Goal: Check status: Check status

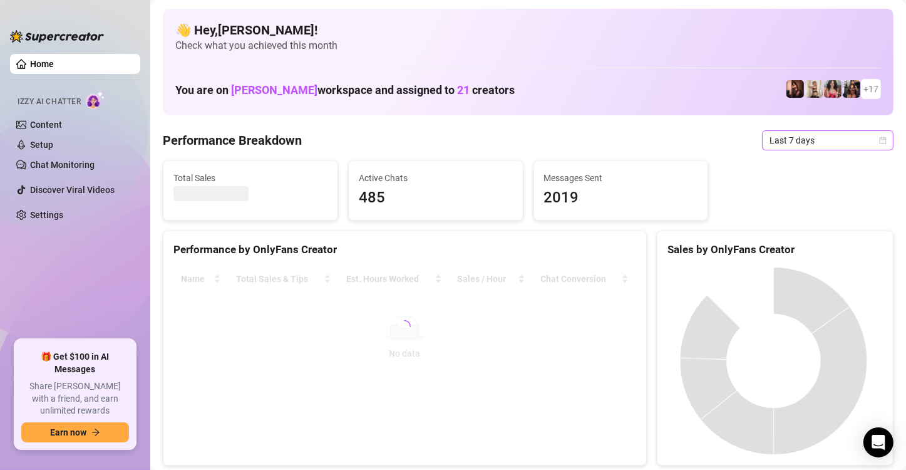
click at [879, 137] on icon "calendar" at bounding box center [883, 141] width 8 height 8
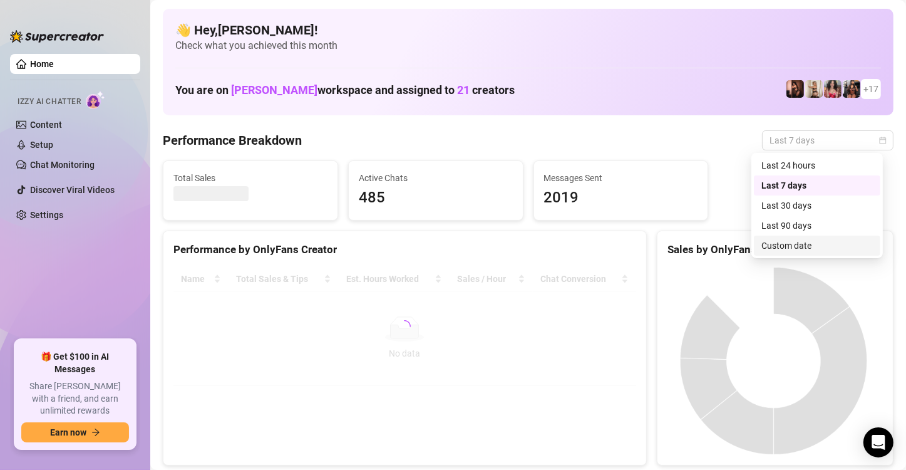
click at [778, 248] on div "Custom date" at bounding box center [816, 246] width 111 height 14
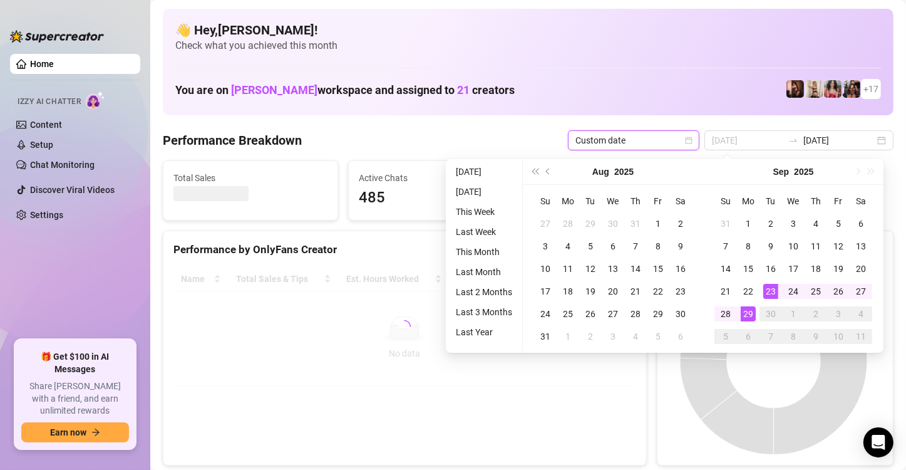
type input "[DATE]"
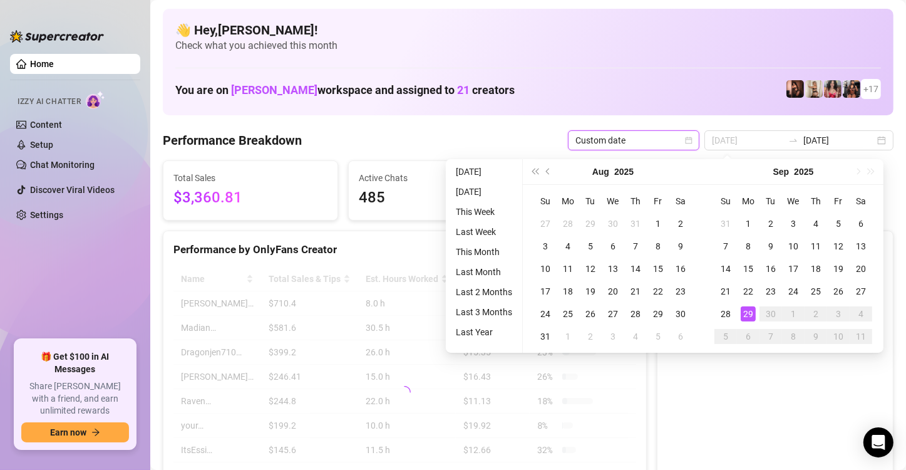
click at [747, 311] on div "29" at bounding box center [748, 313] width 15 height 15
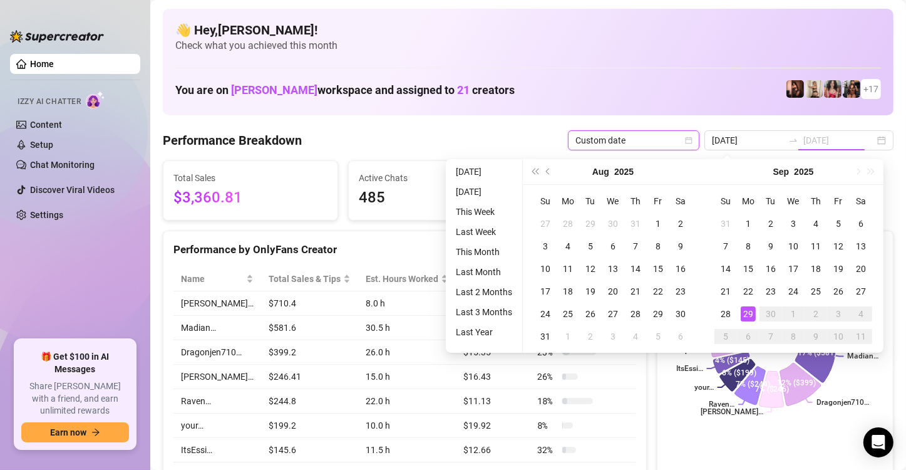
click at [747, 311] on div "29" at bounding box center [748, 313] width 15 height 15
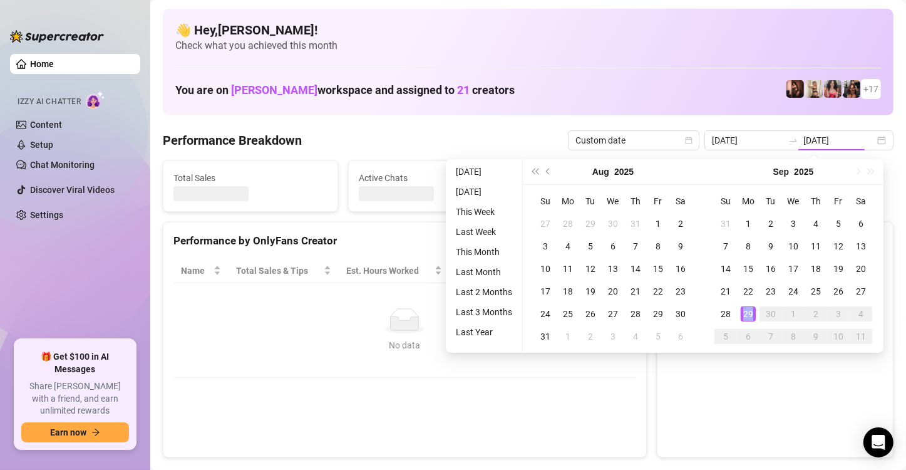
type input "[DATE]"
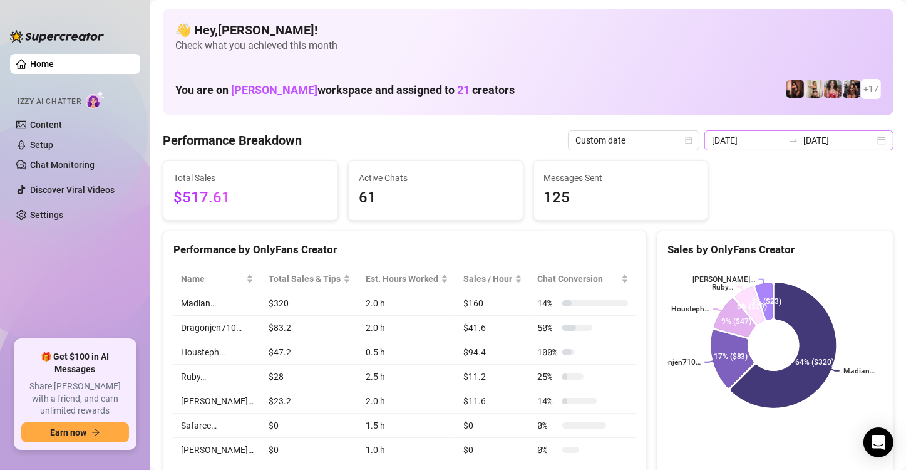
click at [870, 142] on div "[DATE] [DATE]" at bounding box center [798, 140] width 189 height 20
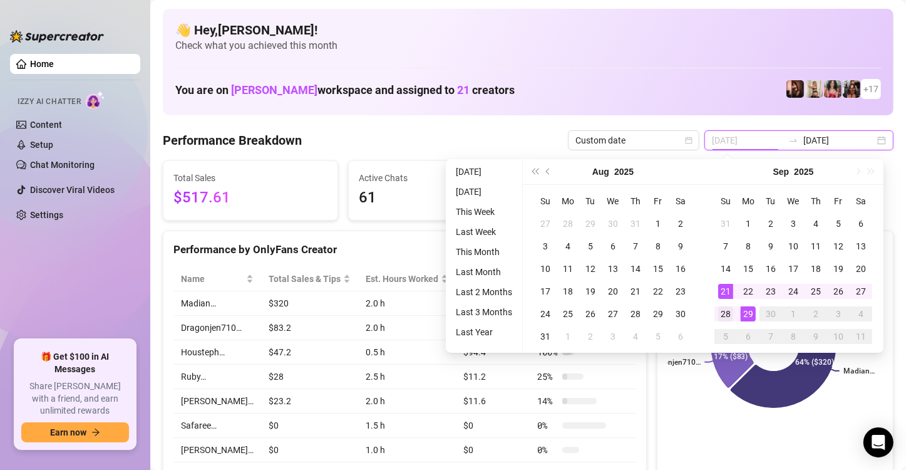
type input "[DATE]"
click at [728, 316] on div "28" at bounding box center [725, 313] width 15 height 15
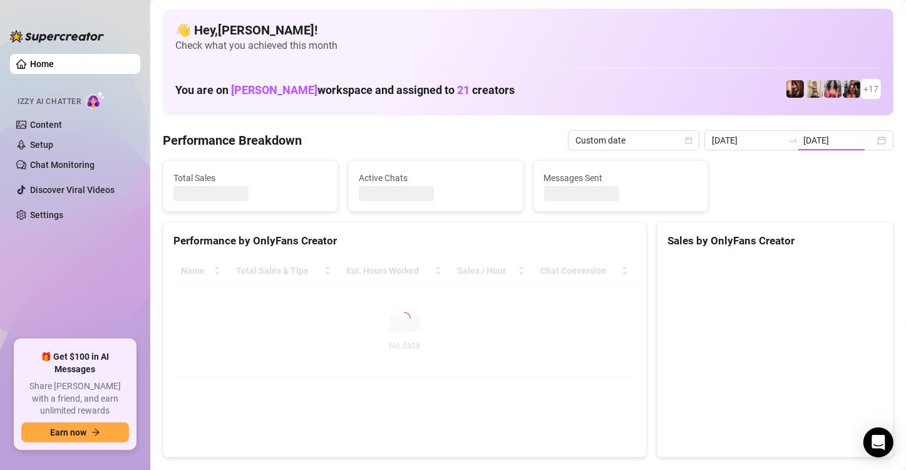
type input "[DATE]"
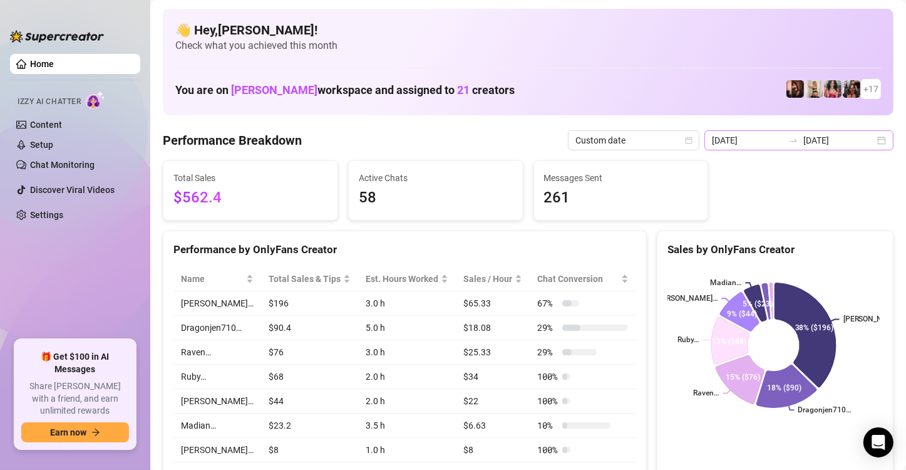
click at [870, 137] on div "[DATE] [DATE]" at bounding box center [798, 140] width 189 height 20
click at [691, 137] on icon "calendar" at bounding box center [689, 140] width 7 height 7
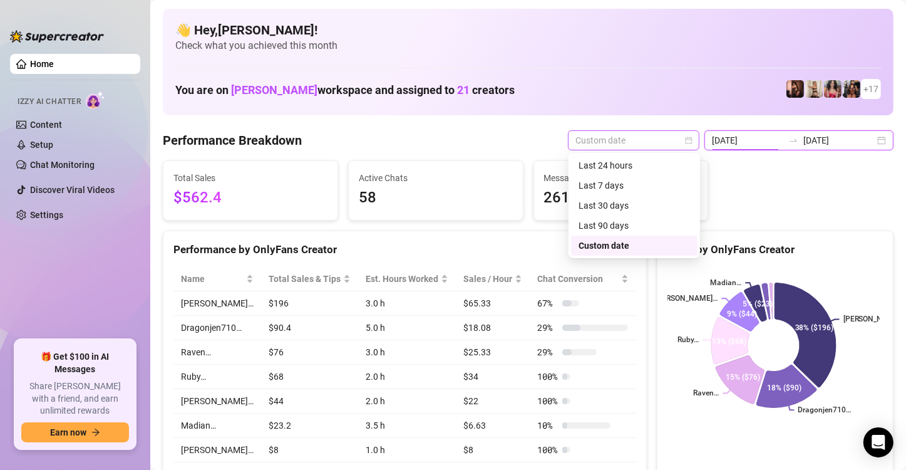
click at [691, 137] on icon "calendar" at bounding box center [689, 140] width 7 height 7
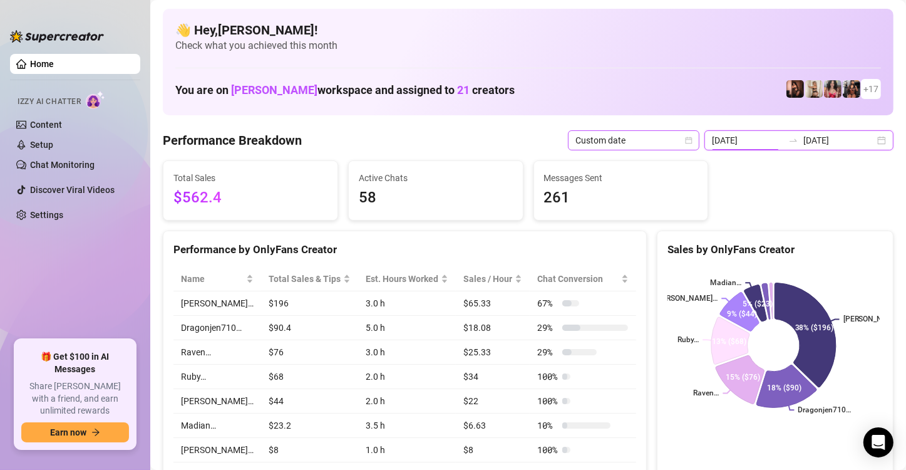
click at [691, 137] on icon "calendar" at bounding box center [689, 140] width 7 height 7
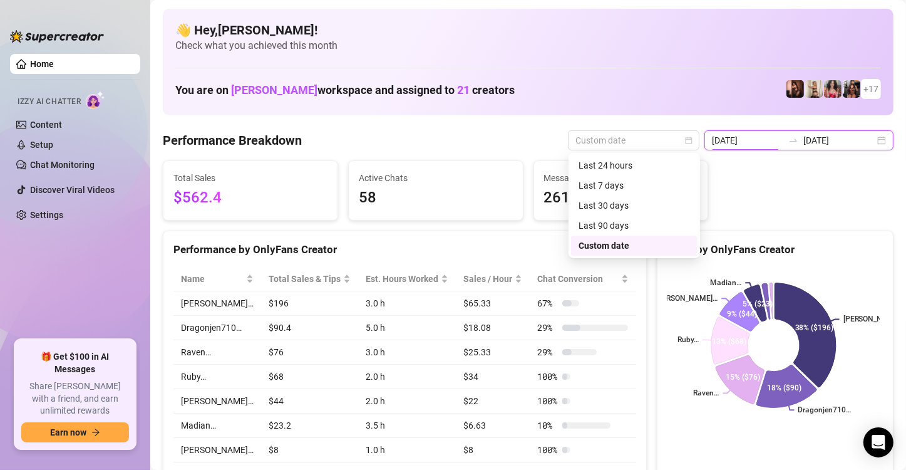
click at [867, 140] on div "[DATE] [DATE]" at bounding box center [798, 140] width 189 height 20
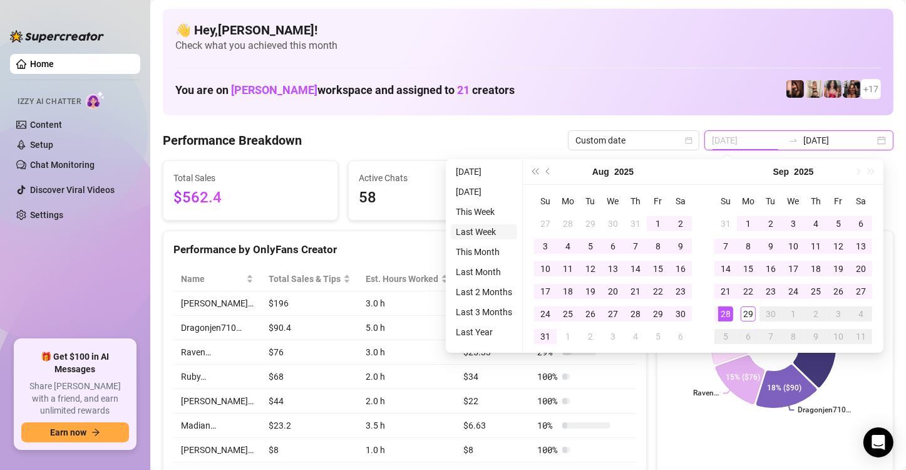
type input "[DATE]"
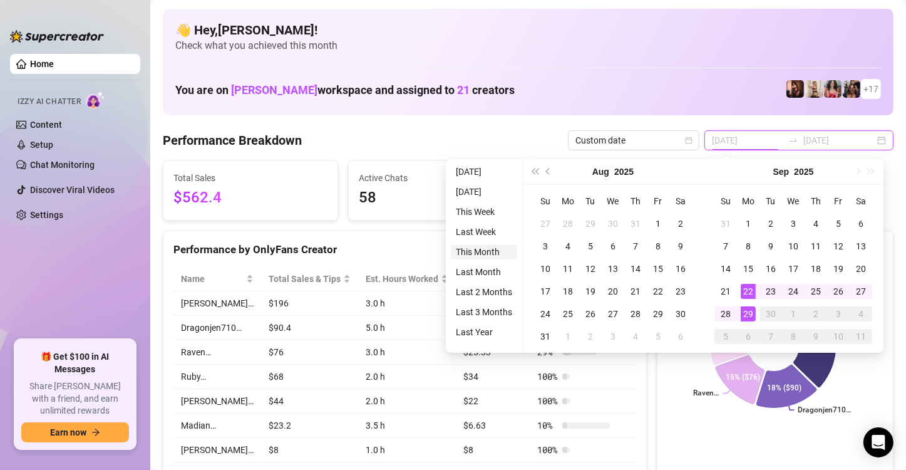
type input "[DATE]"
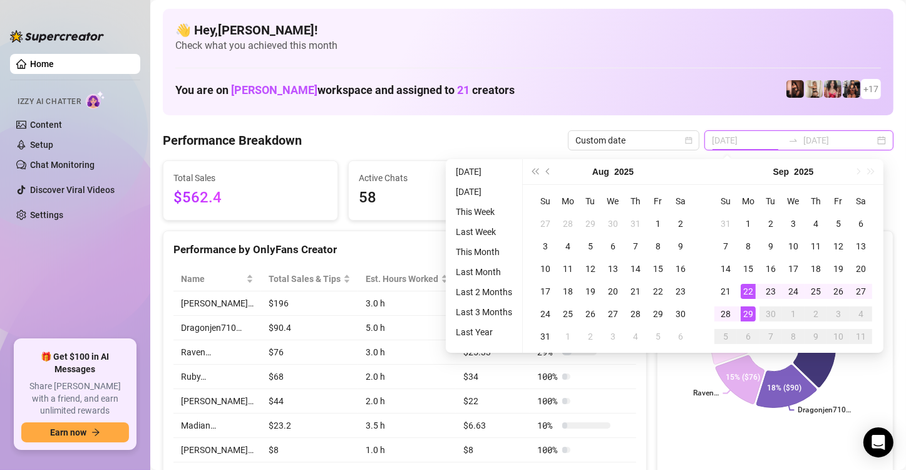
type input "[DATE]"
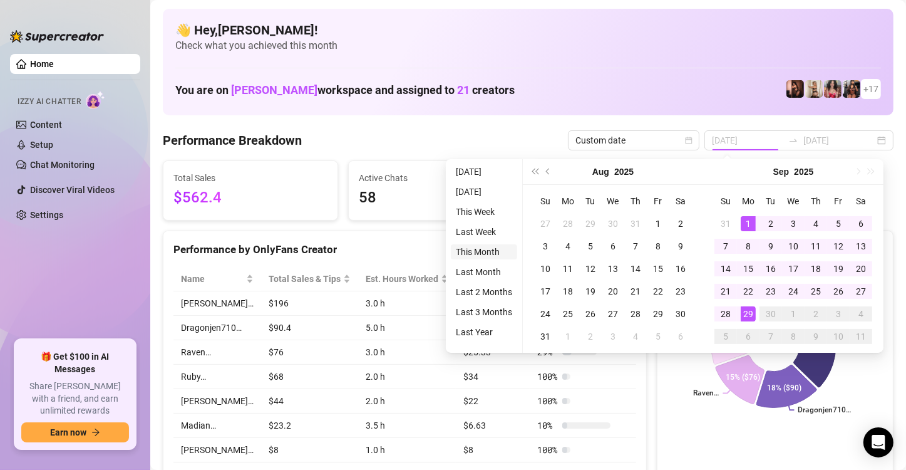
click at [473, 252] on li "This Month" at bounding box center [484, 251] width 66 height 15
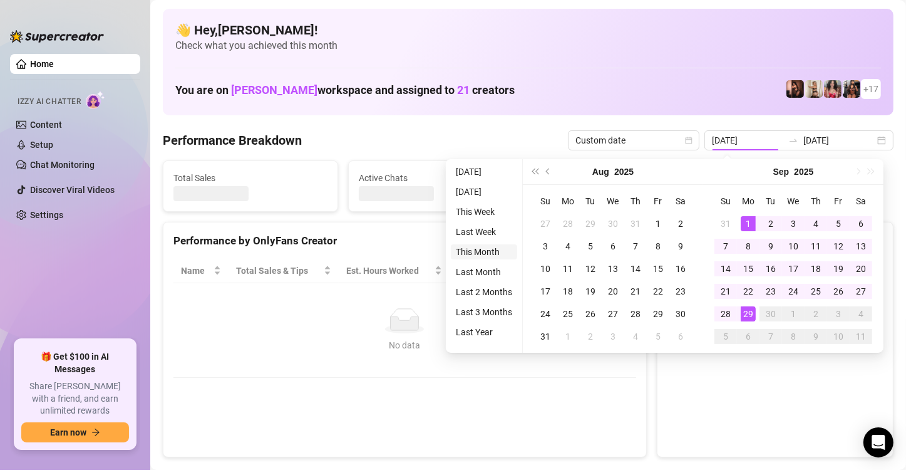
type input "[DATE]"
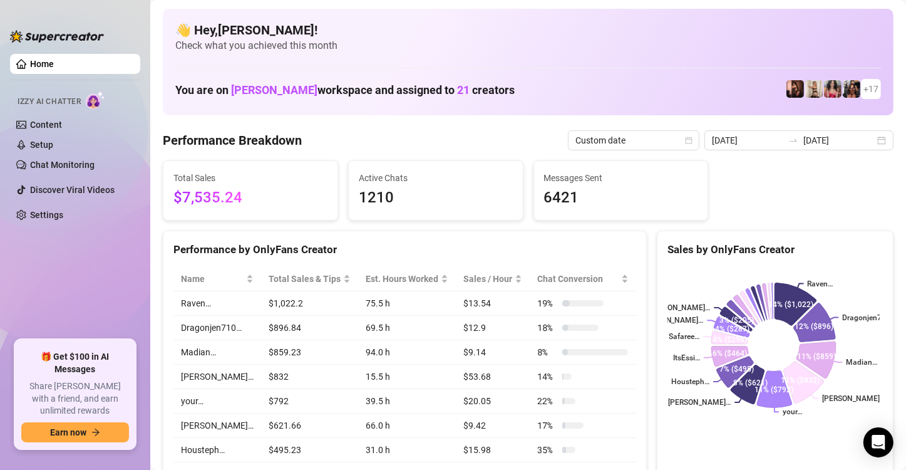
click at [732, 201] on div "Total Sales $7,535.24 Active Chats 1210 Messages Sent 6421" at bounding box center [528, 190] width 741 height 60
